Goal: Task Accomplishment & Management: Manage account settings

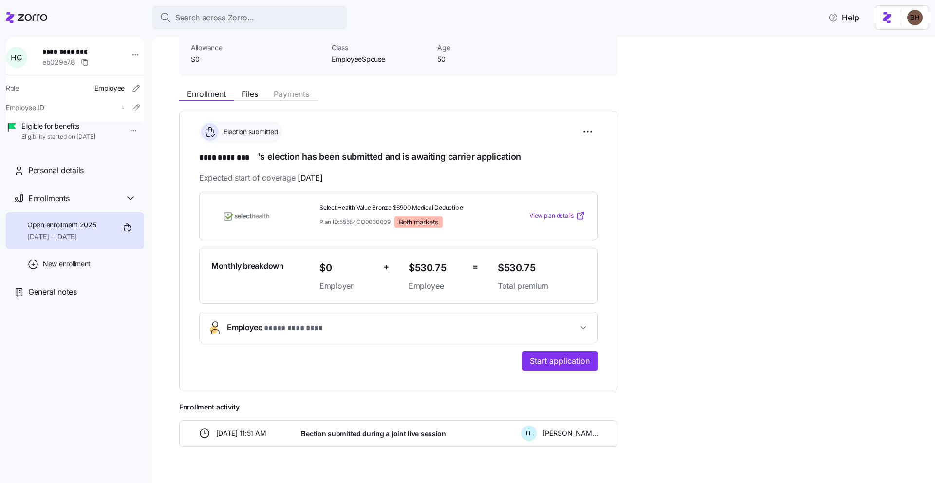
scroll to position [90, 0]
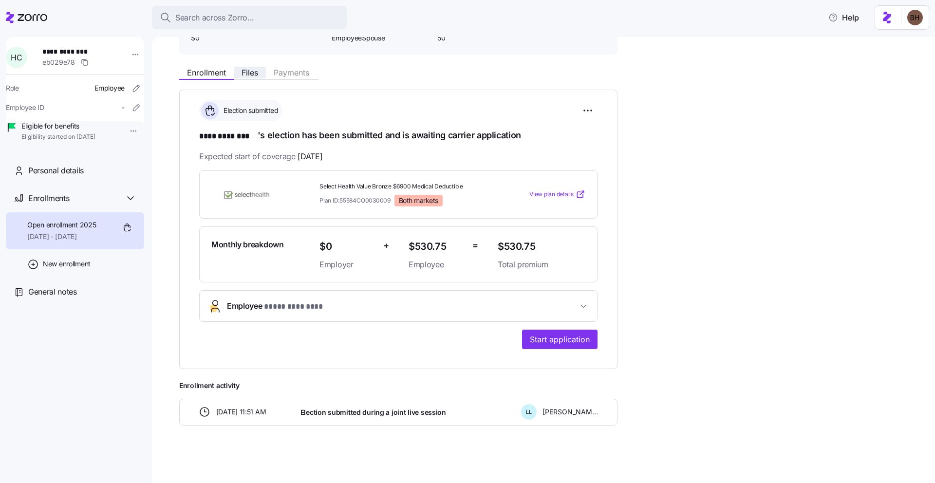
click at [249, 71] on span "Files" at bounding box center [250, 73] width 17 height 8
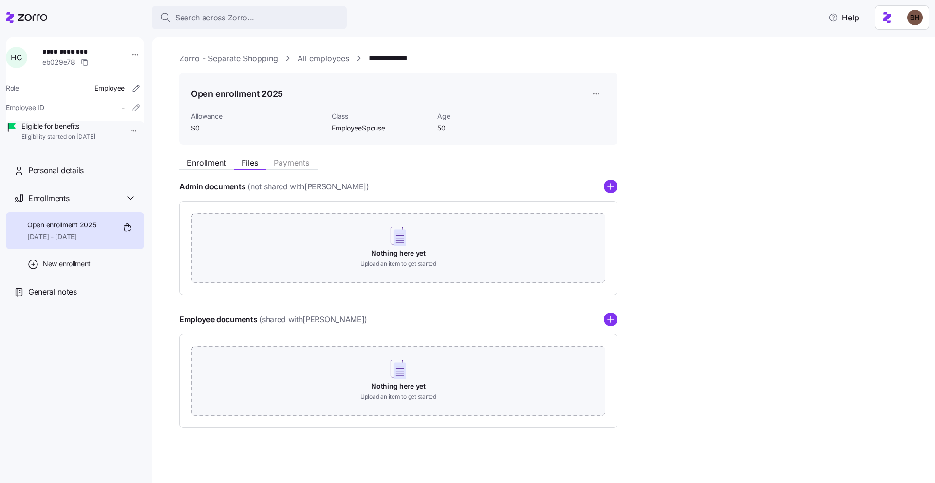
click at [375, 59] on link "**********" at bounding box center [398, 59] width 59 height 12
